Goal: Task Accomplishment & Management: Use online tool/utility

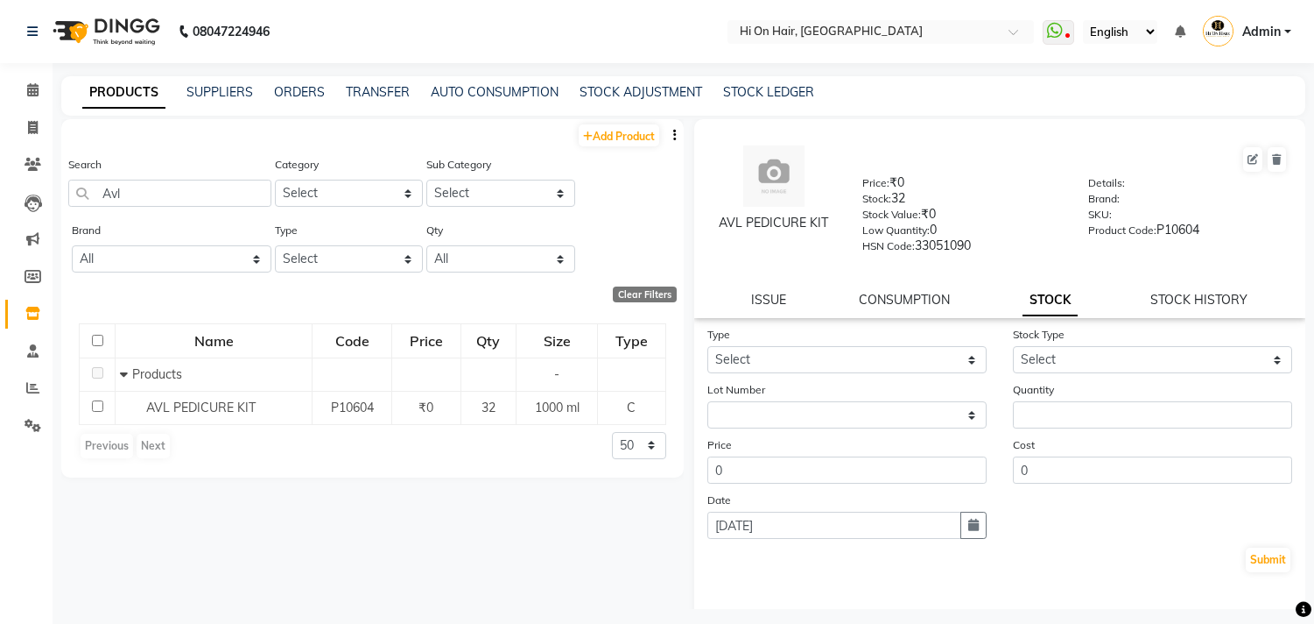
select select
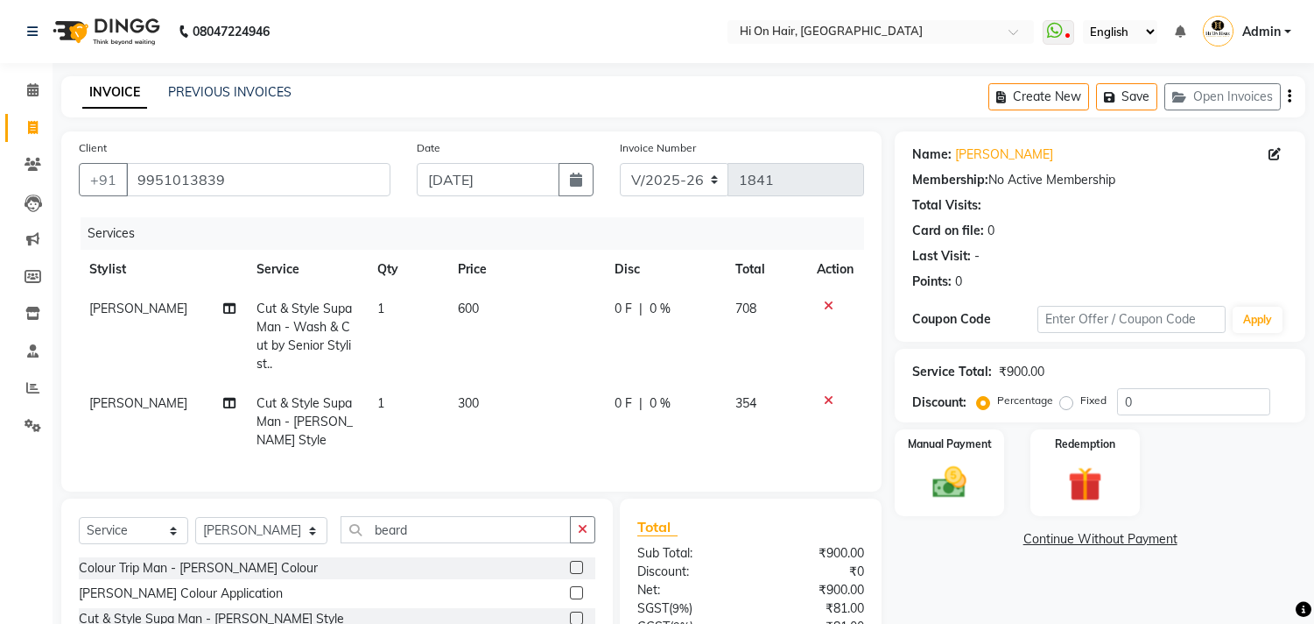
select select "535"
select select "service"
click at [237, 544] on select "Select Stylist Alim Kaldane Anwar Laskar Hi On Hair MAKYOPHI Pankaj Thakur Poon…" at bounding box center [261, 530] width 132 height 27
select select "43988"
click at [195, 532] on select "Select Stylist Alim Kaldane Anwar Laskar Hi On Hair MAKYOPHI Pankaj Thakur Poon…" at bounding box center [261, 530] width 132 height 27
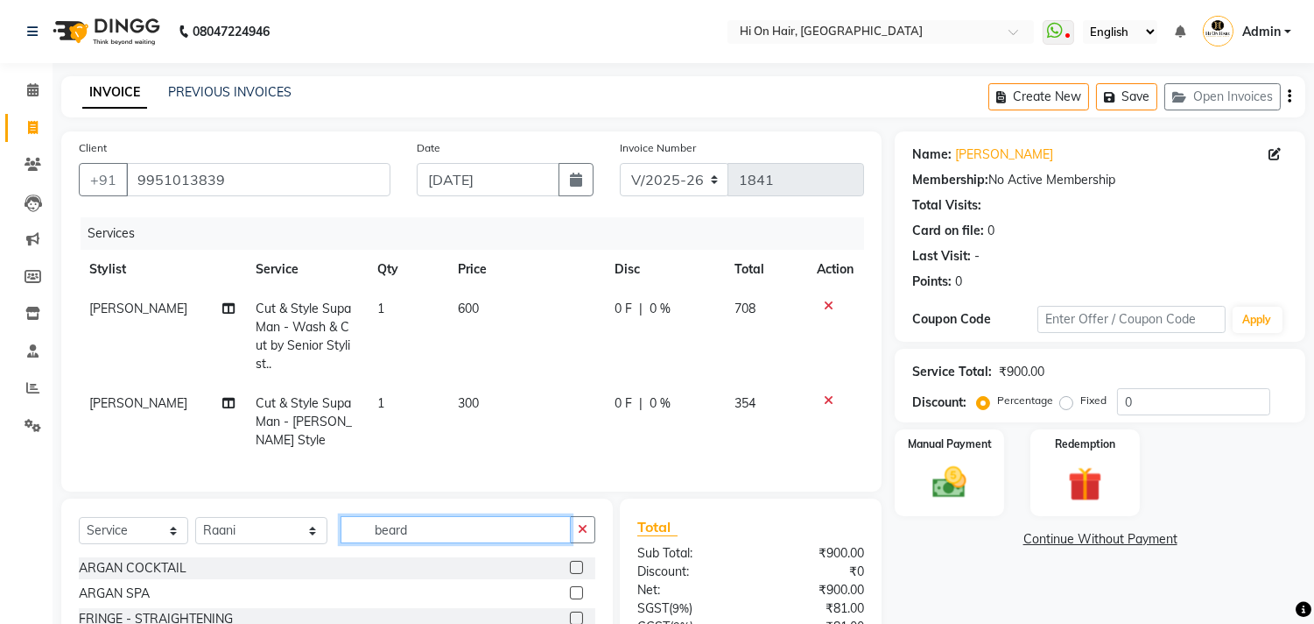
click at [373, 540] on input "beard" at bounding box center [456, 529] width 230 height 27
type input "under"
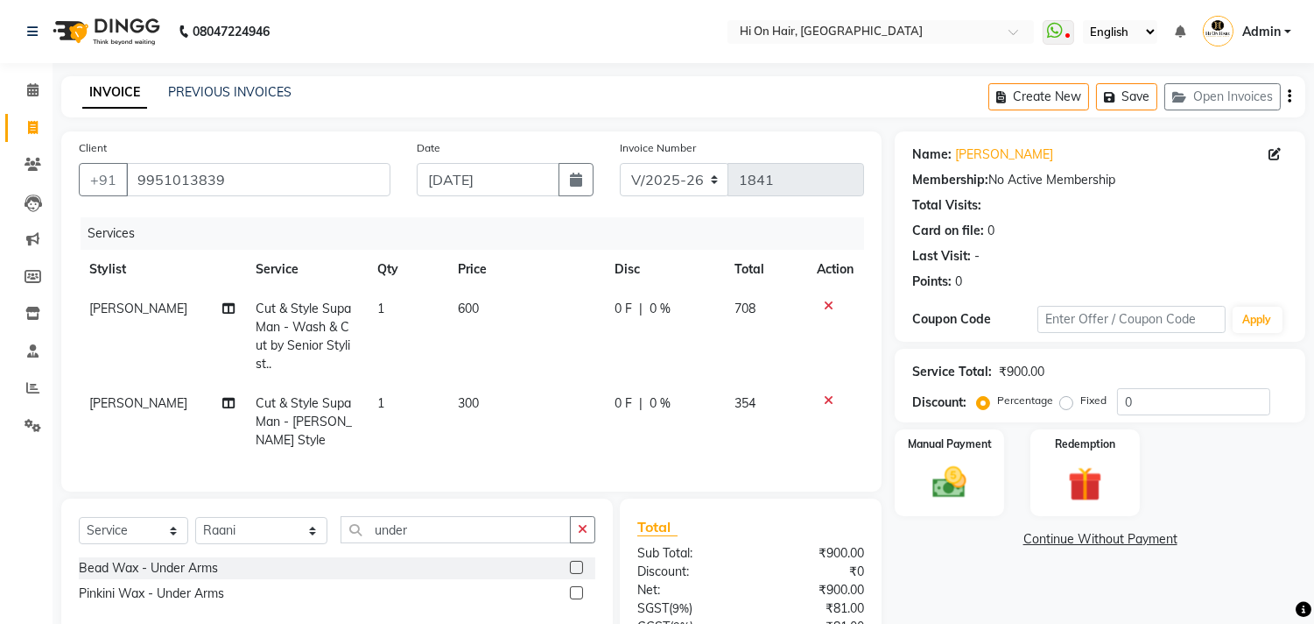
click at [574, 574] on label at bounding box center [576, 566] width 13 height 13
click at [574, 574] on input "checkbox" at bounding box center [575, 567] width 11 height 11
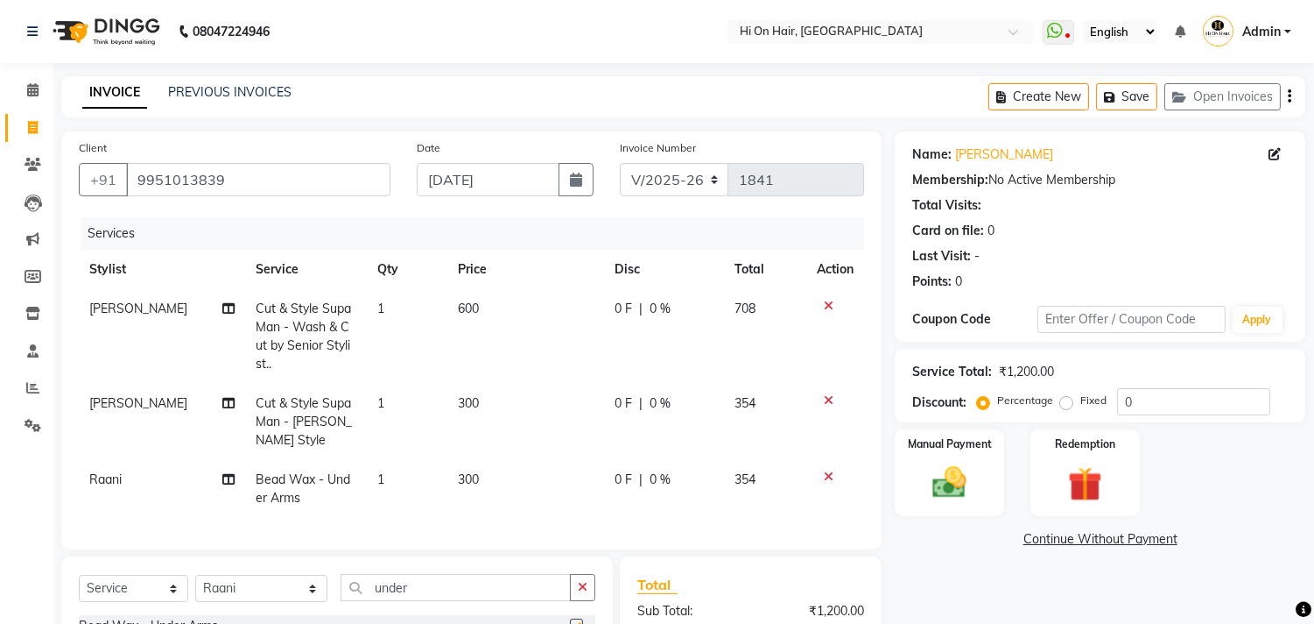
checkbox input "false"
click at [694, 438] on td "0 F | 0 %" at bounding box center [664, 422] width 120 height 76
select select "48732"
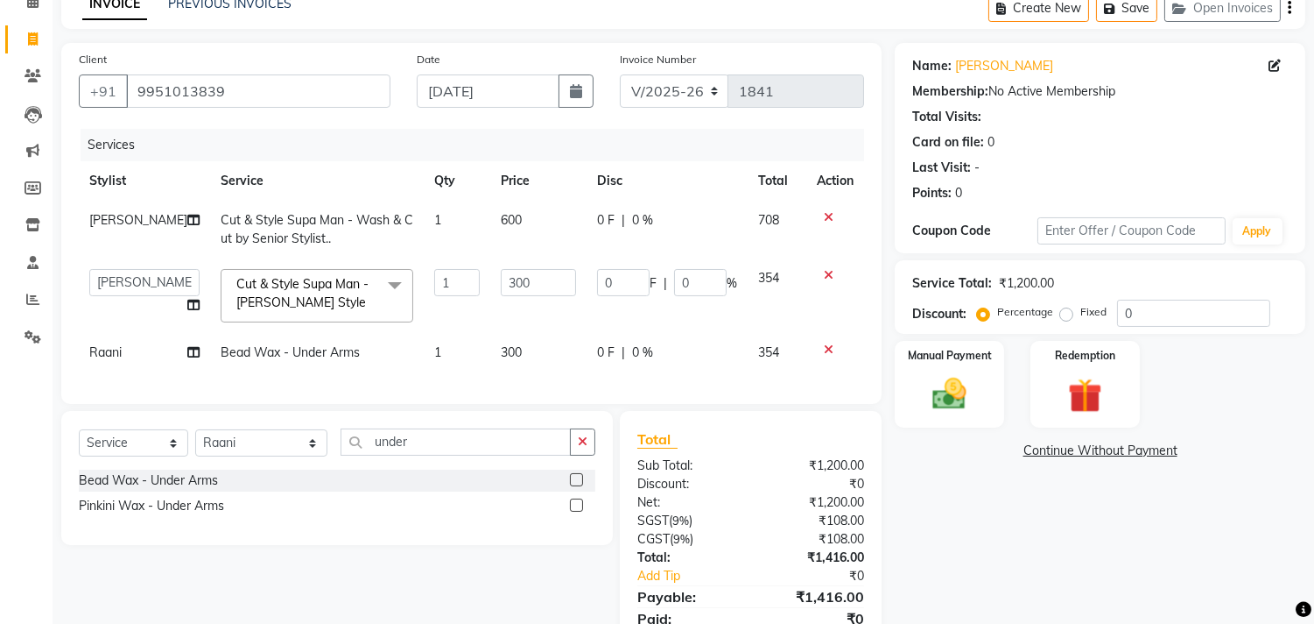
scroll to position [173, 0]
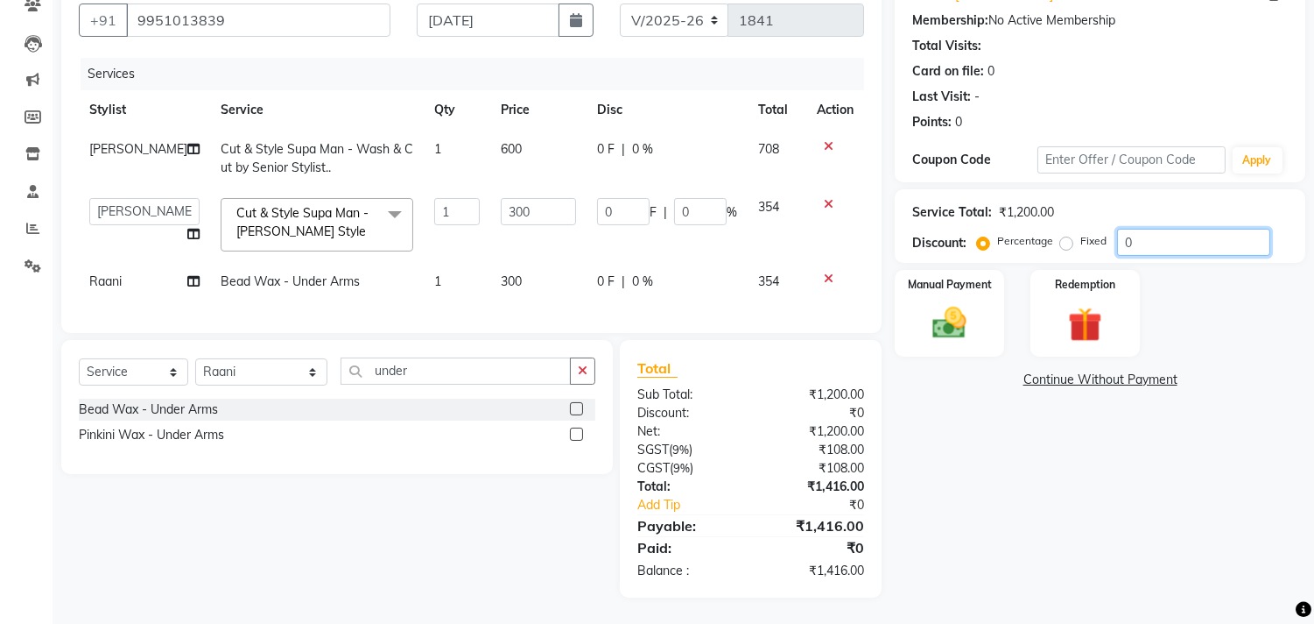
click at [1124, 235] on input "0" at bounding box center [1193, 242] width 153 height 27
click at [365, 370] on input "under" at bounding box center [456, 370] width 230 height 27
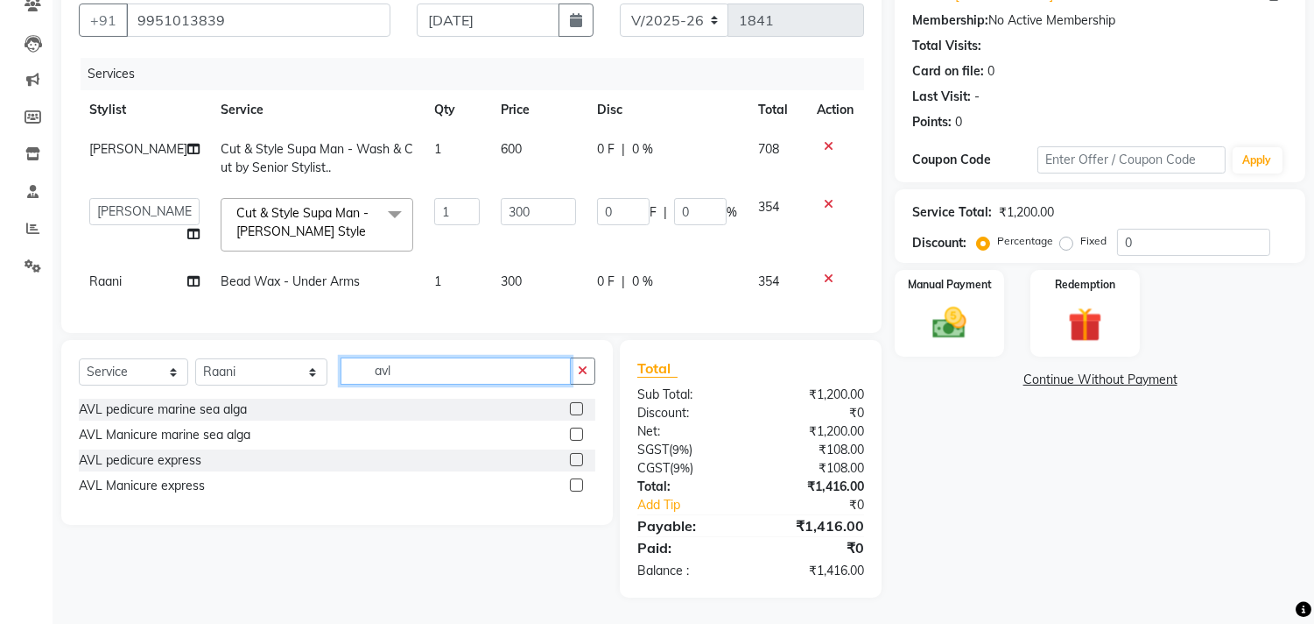
type input "avl"
click at [581, 410] on label at bounding box center [576, 408] width 13 height 13
click at [581, 410] on input "checkbox" at bounding box center [575, 409] width 11 height 11
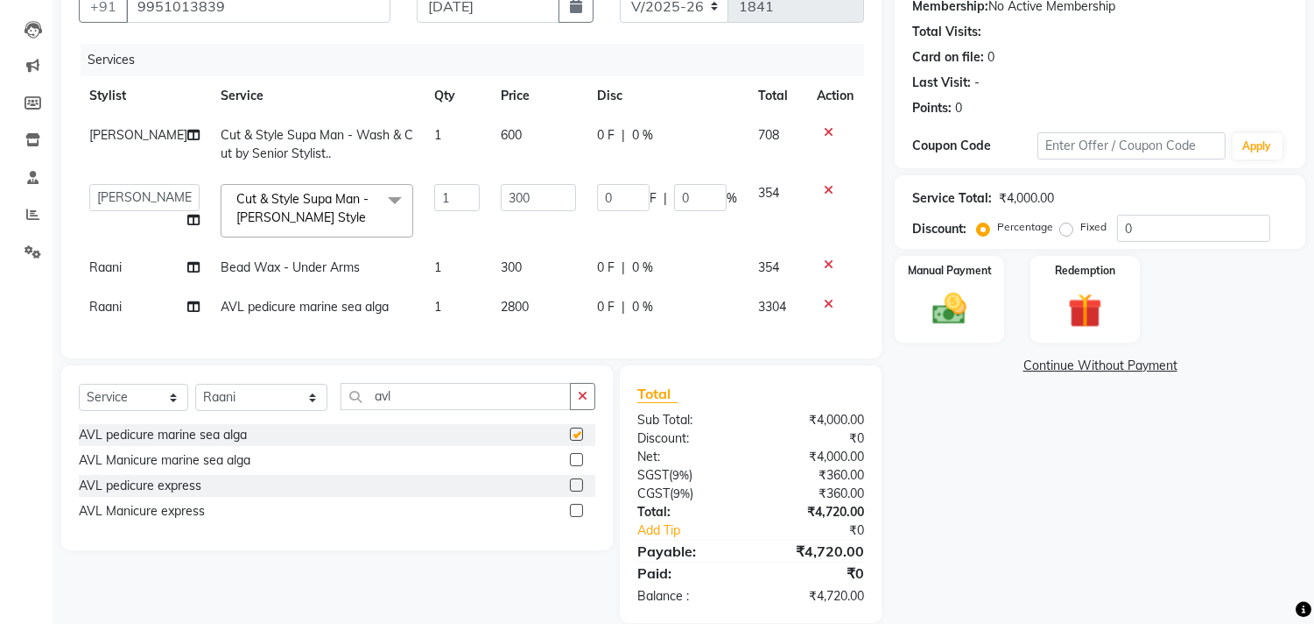
checkbox input "false"
click at [727, 304] on div "0 F | 0 %" at bounding box center [667, 307] width 140 height 18
select select "43988"
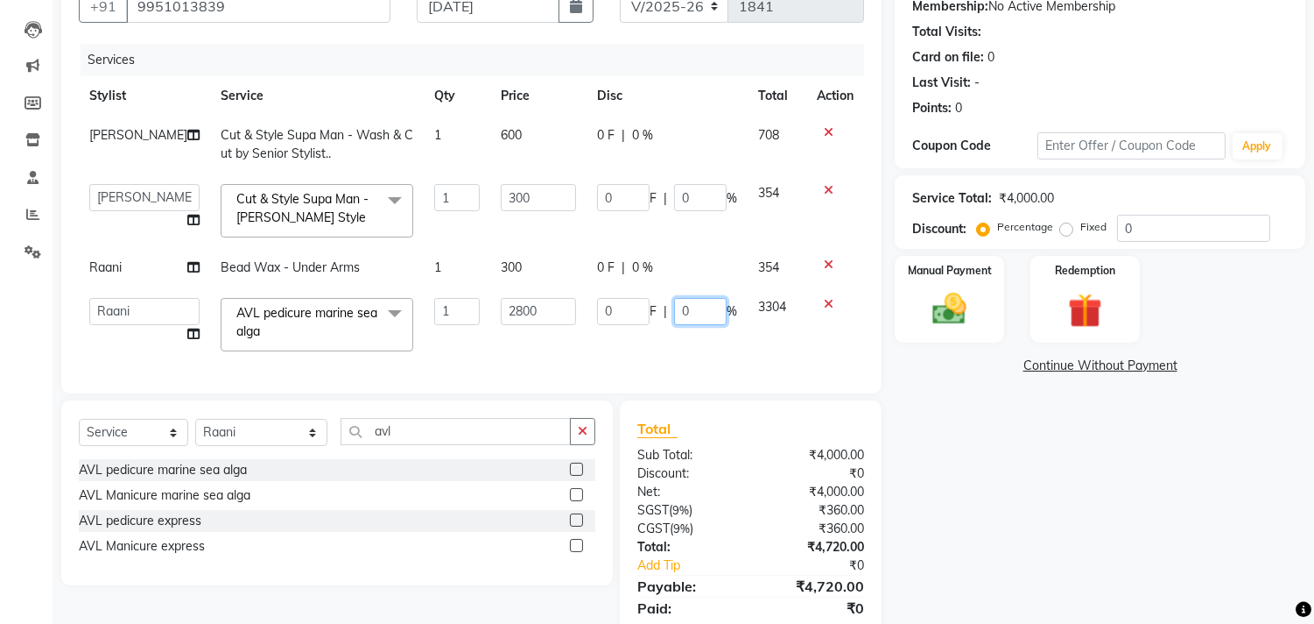
click at [674, 313] on input "0" at bounding box center [700, 311] width 53 height 27
type input "30"
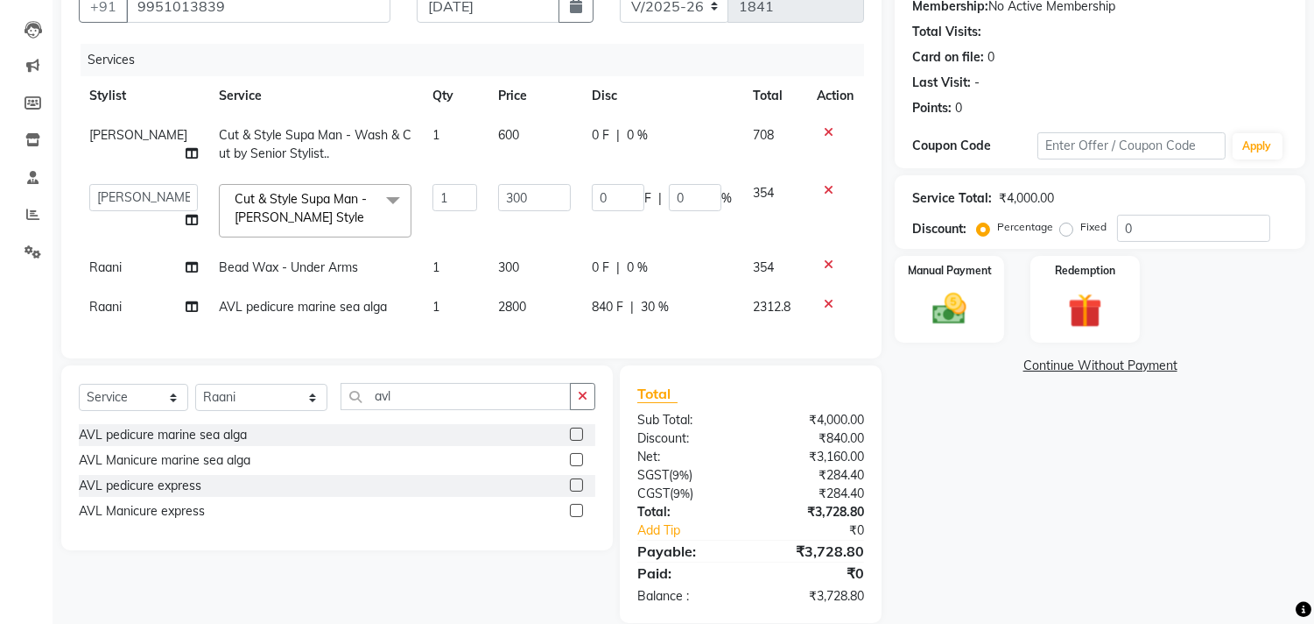
click at [690, 335] on div "Services Stylist Service Qty Price Disc Total Action Anwar Laskar Cut & Style S…" at bounding box center [472, 192] width 786 height 297
click at [684, 304] on div "840 F | 30 %" at bounding box center [662, 307] width 140 height 18
select select "43988"
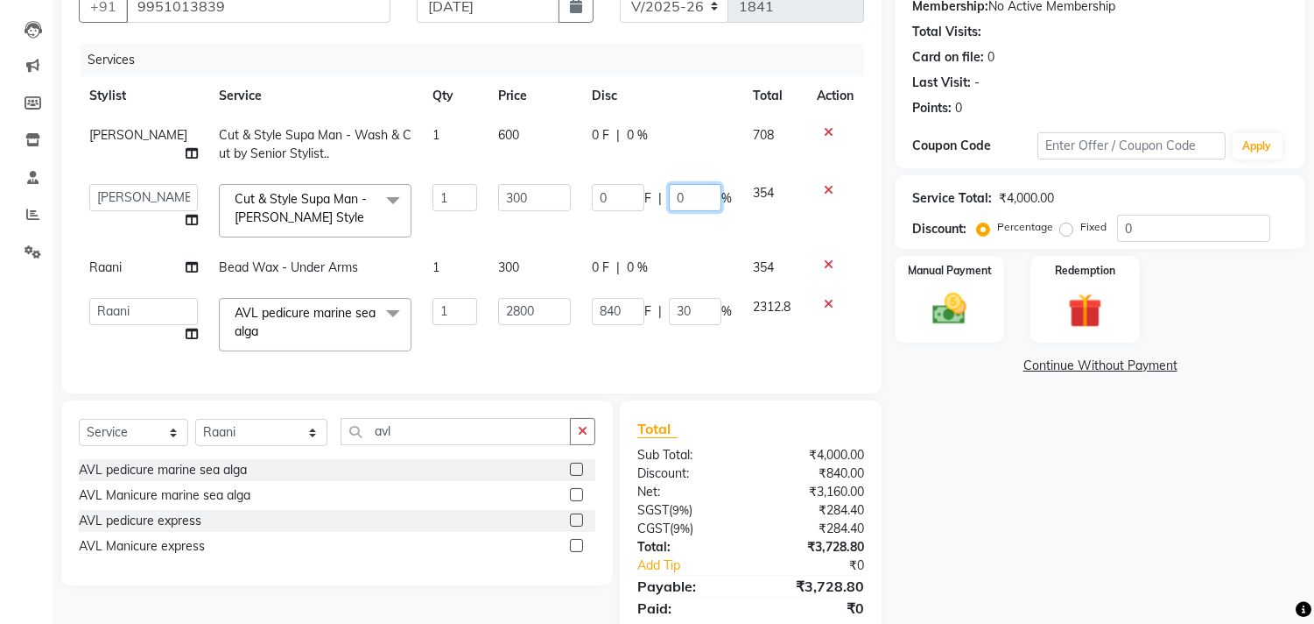
click at [680, 186] on input "0" at bounding box center [695, 197] width 53 height 27
click at [669, 191] on input "0" at bounding box center [695, 197] width 53 height 27
type input "20"
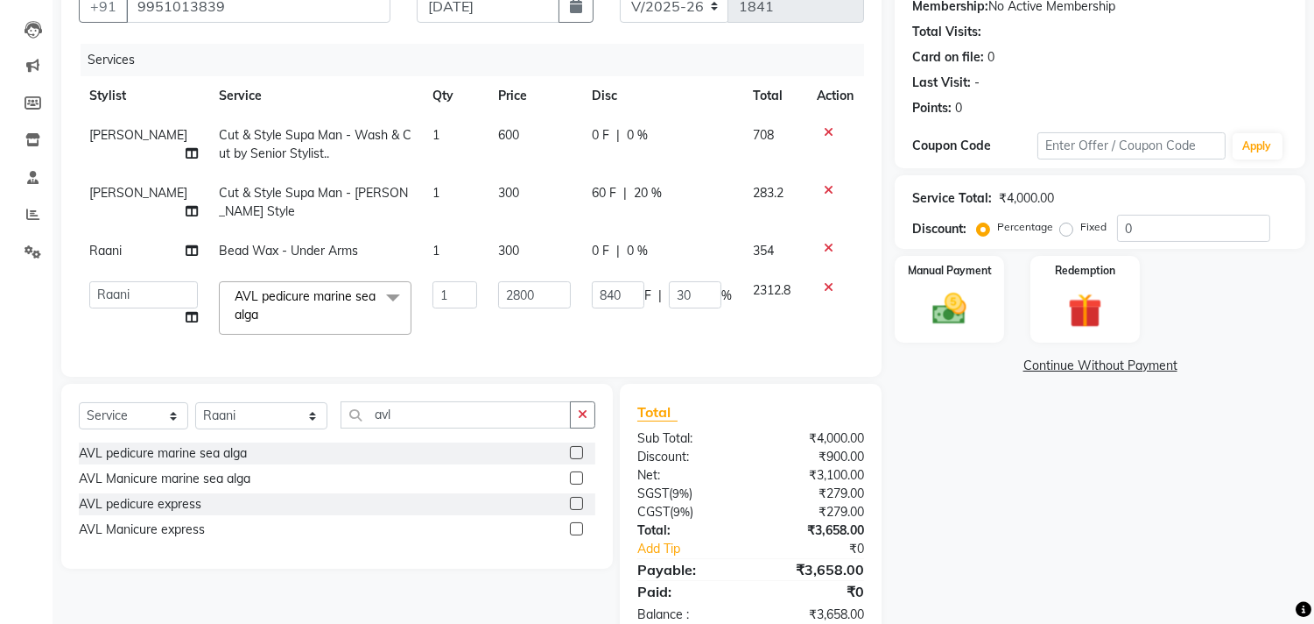
click at [686, 168] on td "0 F | 0 %" at bounding box center [661, 145] width 161 height 58
select select "48732"
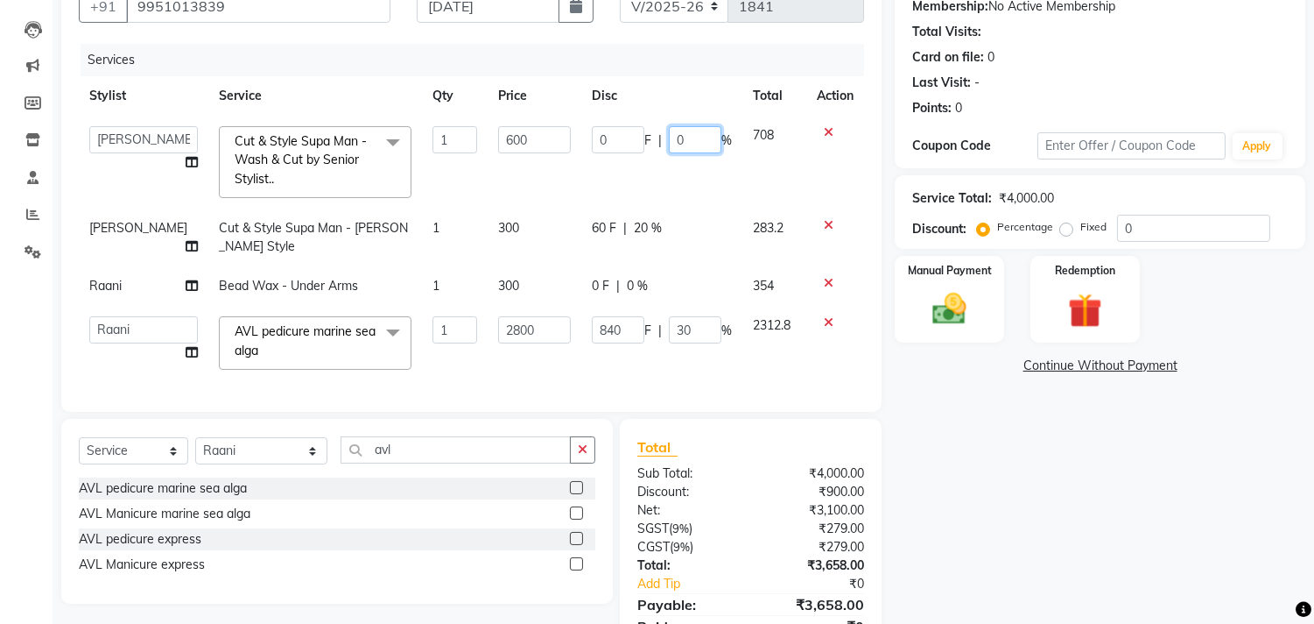
click at [669, 137] on input "0" at bounding box center [695, 139] width 53 height 27
type input "20"
click at [657, 198] on tbody "Alim Kaldane Anwar Laskar Hi On Hair MAKYOPHI Pankaj Thakur Poonam Nalawade Raa…" at bounding box center [472, 248] width 786 height 264
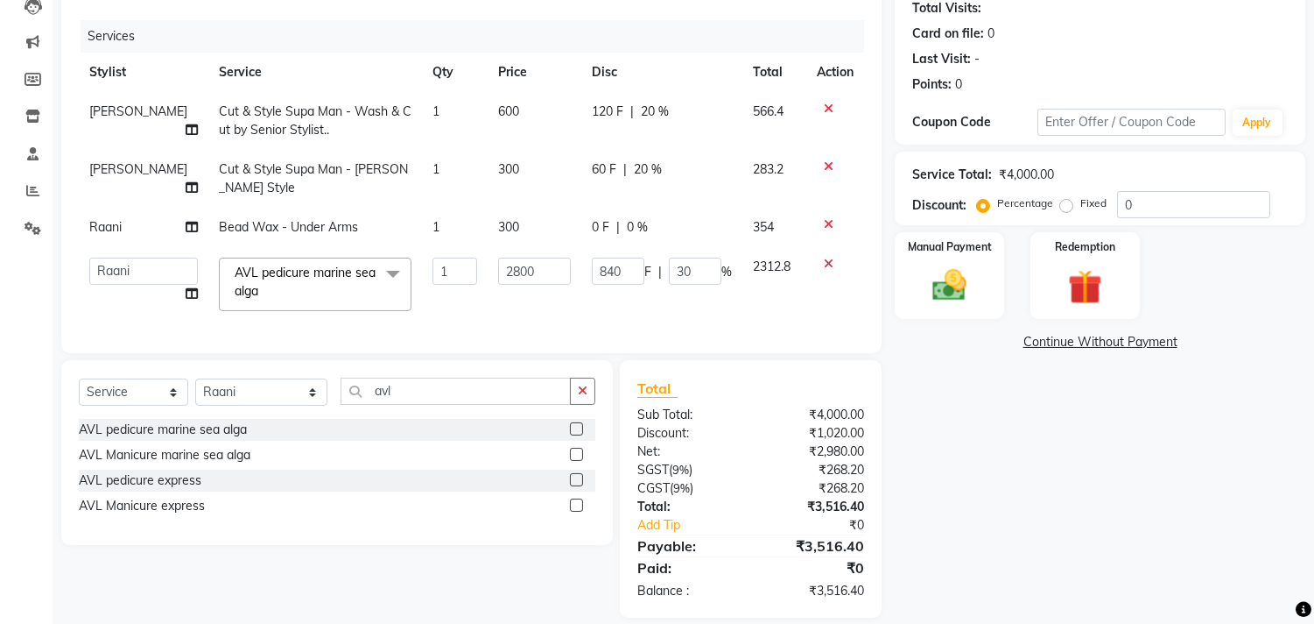
scroll to position [231, 0]
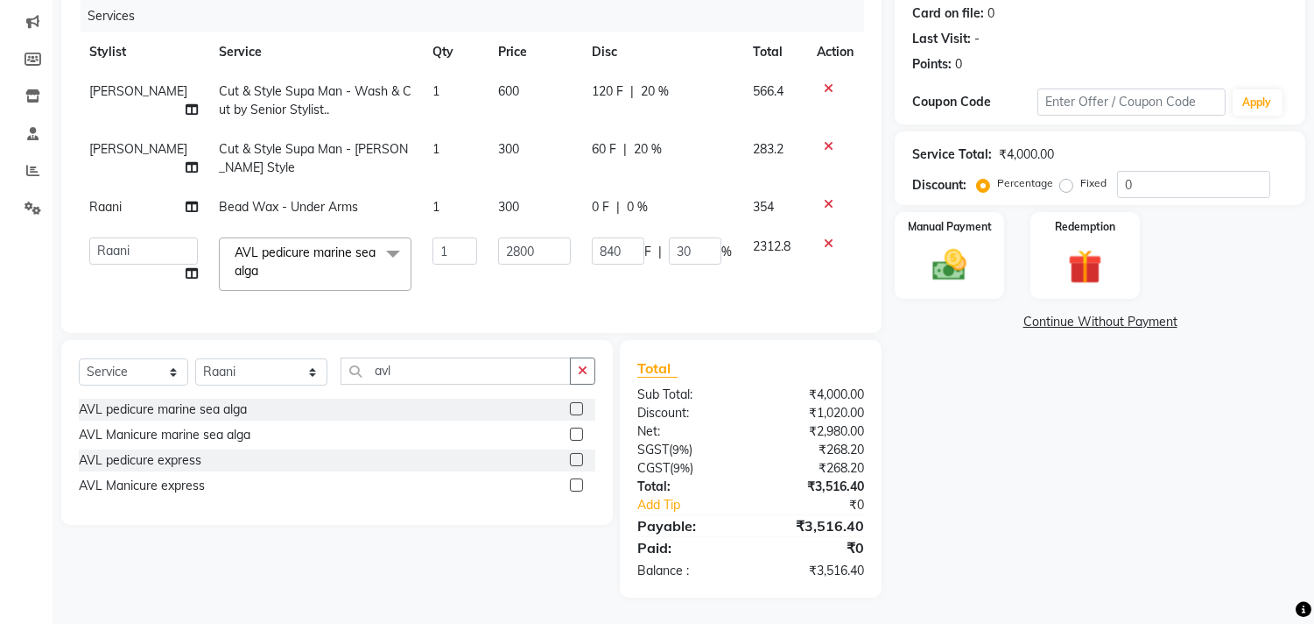
click at [687, 187] on td "0 F | 0 %" at bounding box center [661, 206] width 161 height 39
select select "43988"
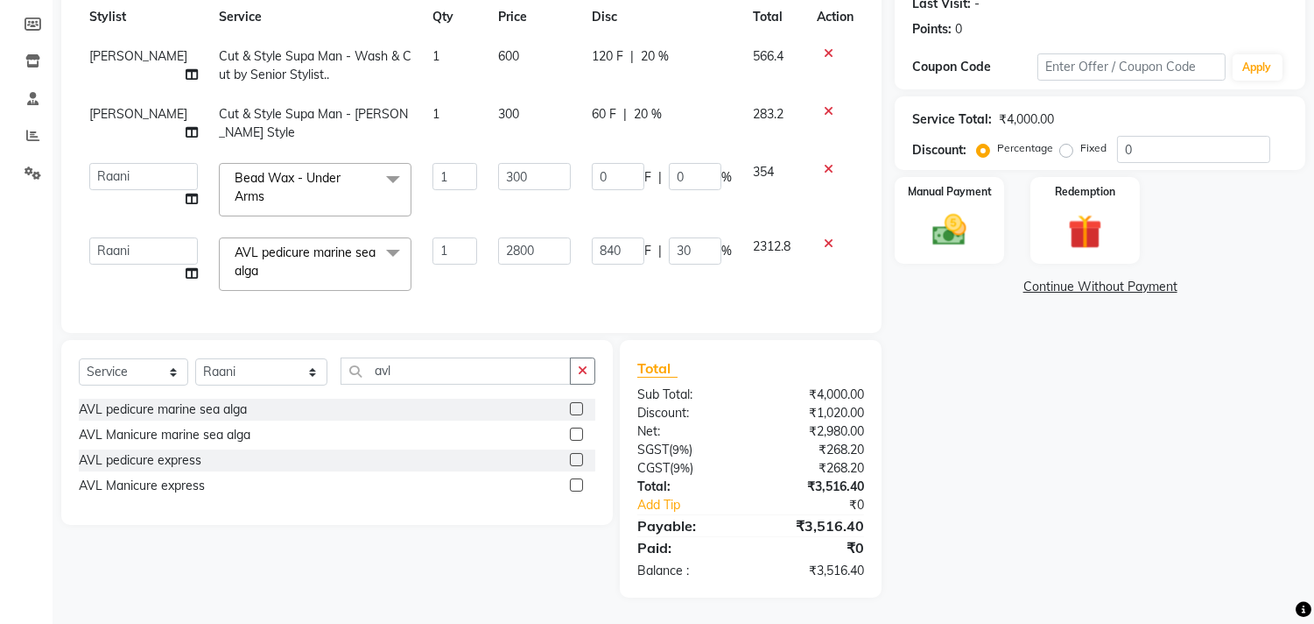
scroll to position [266, 0]
click at [968, 362] on div "Name: Arvind Wkin Membership: No Active Membership Total Visits: Card on file: …" at bounding box center [1107, 238] width 424 height 718
click at [949, 210] on img at bounding box center [950, 230] width 58 height 41
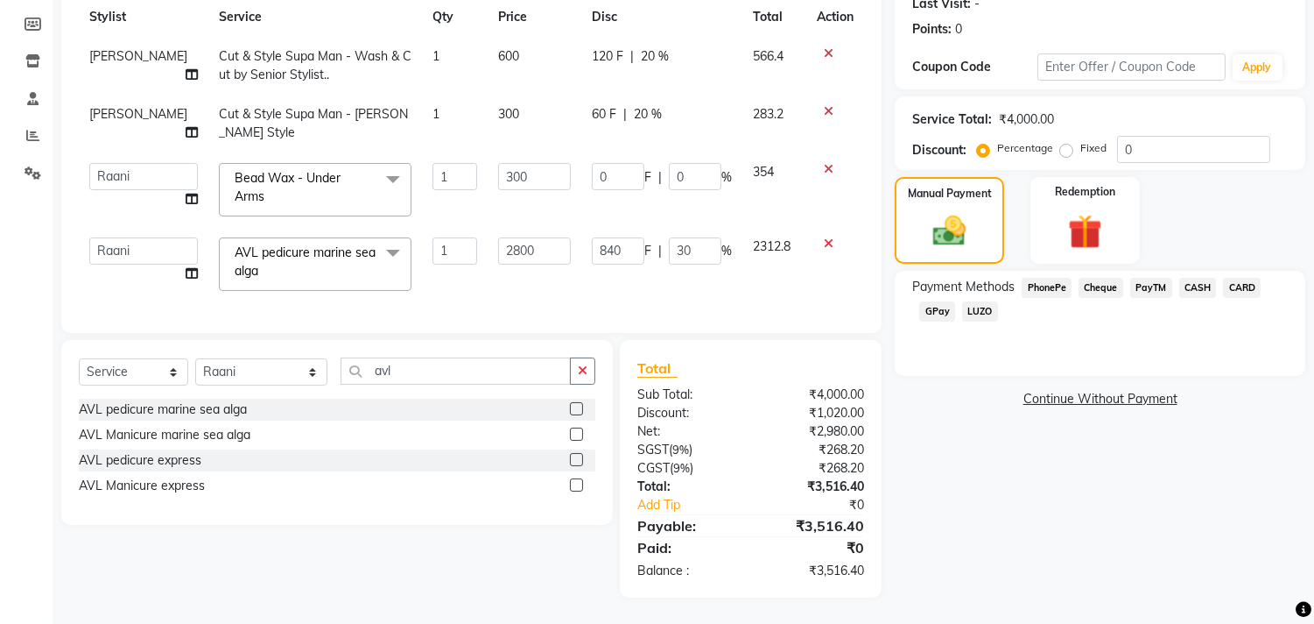
click at [1237, 278] on span "CARD" at bounding box center [1242, 288] width 38 height 20
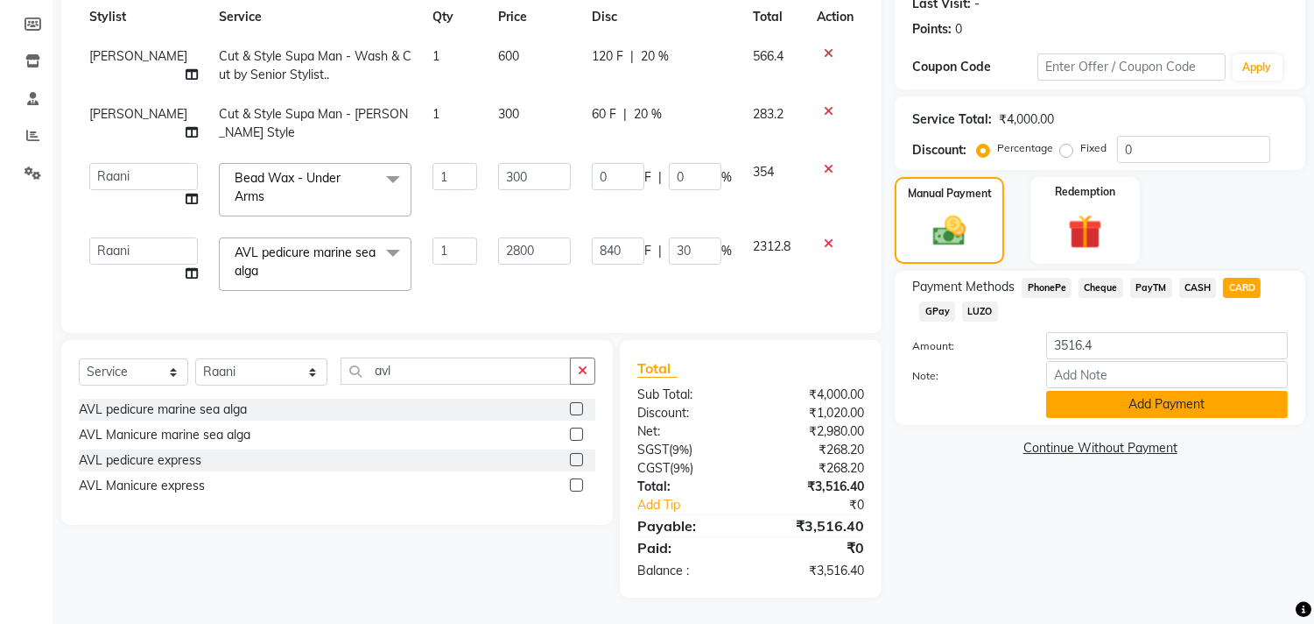
click at [1145, 394] on button "Add Payment" at bounding box center [1168, 404] width 242 height 27
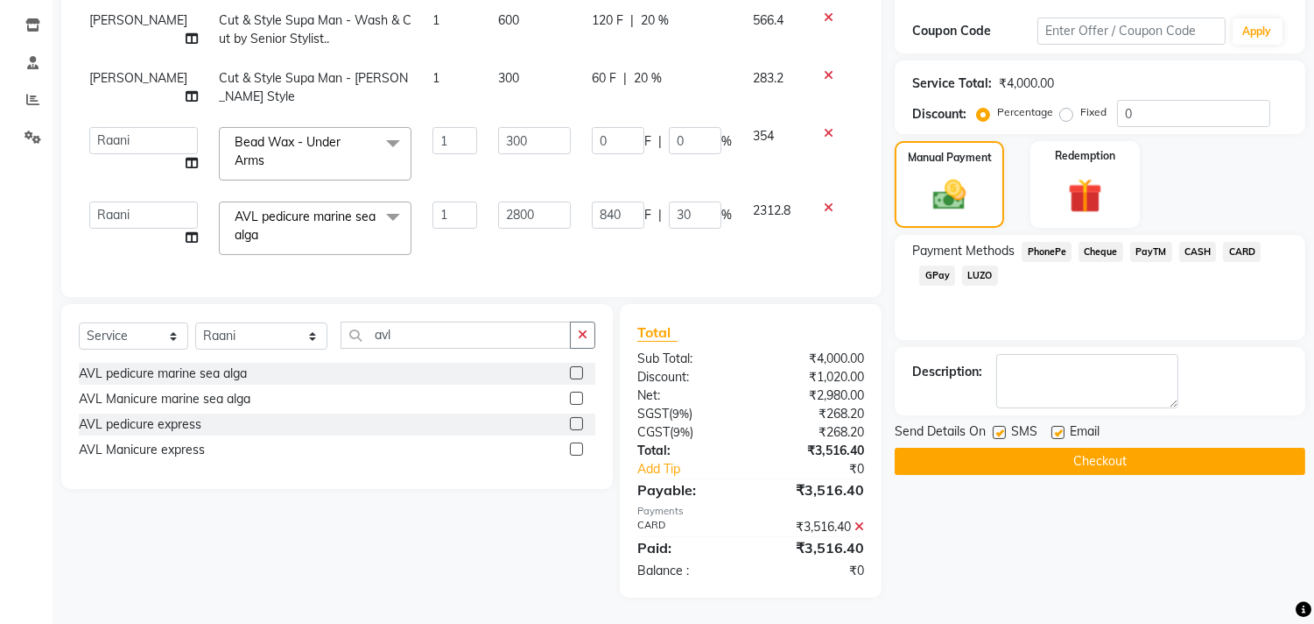
scroll to position [303, 0]
click at [1057, 426] on label at bounding box center [1058, 432] width 13 height 13
click at [1057, 427] on input "checkbox" at bounding box center [1057, 432] width 11 height 11
checkbox input "false"
click at [1053, 450] on button "Checkout" at bounding box center [1100, 461] width 411 height 27
